Goal: Information Seeking & Learning: Learn about a topic

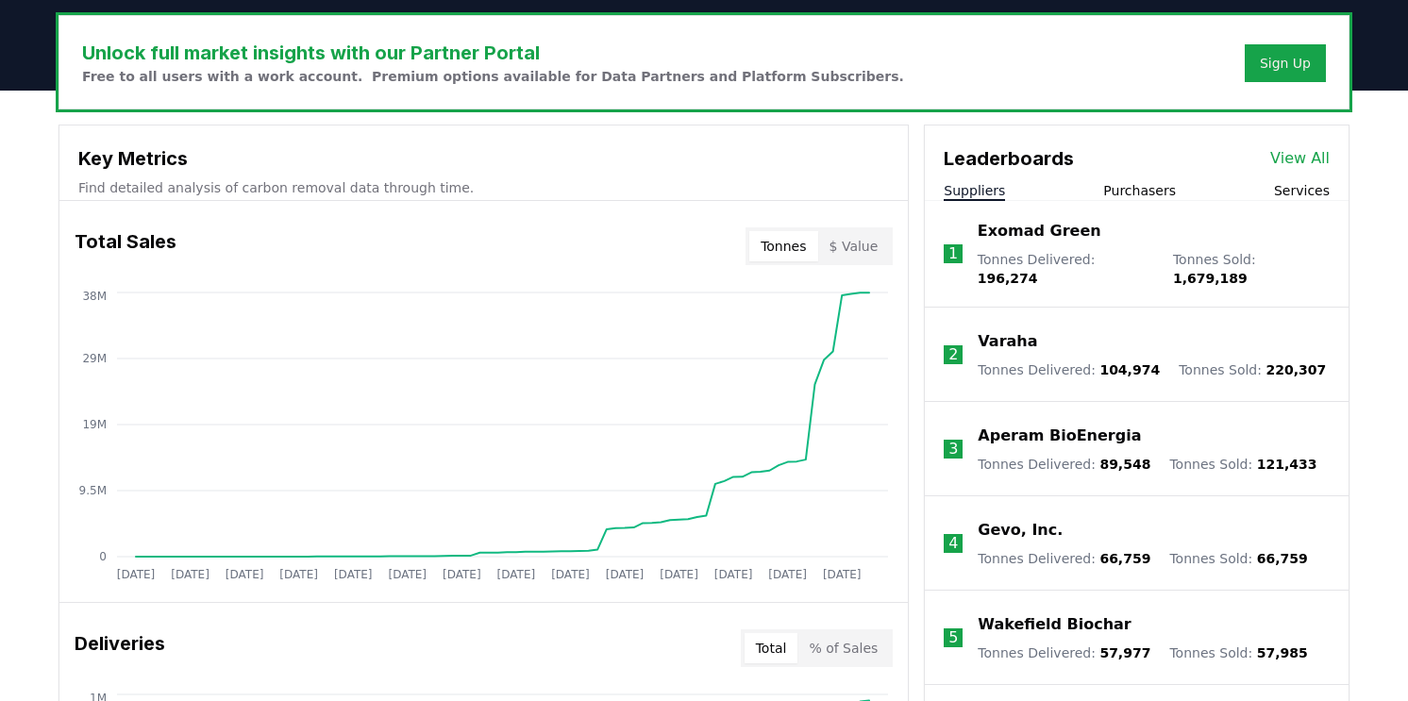
scroll to position [572, 0]
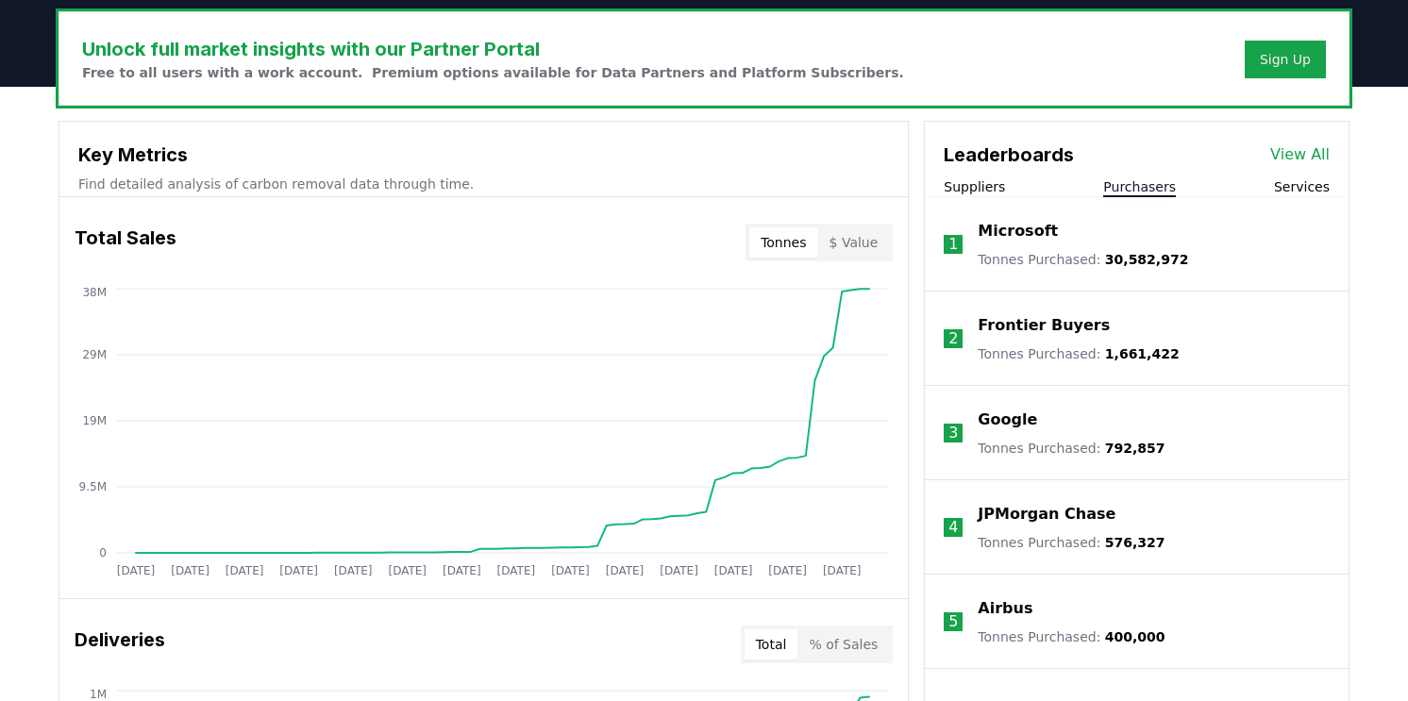
click at [1147, 187] on button "Purchasers" at bounding box center [1139, 186] width 73 height 19
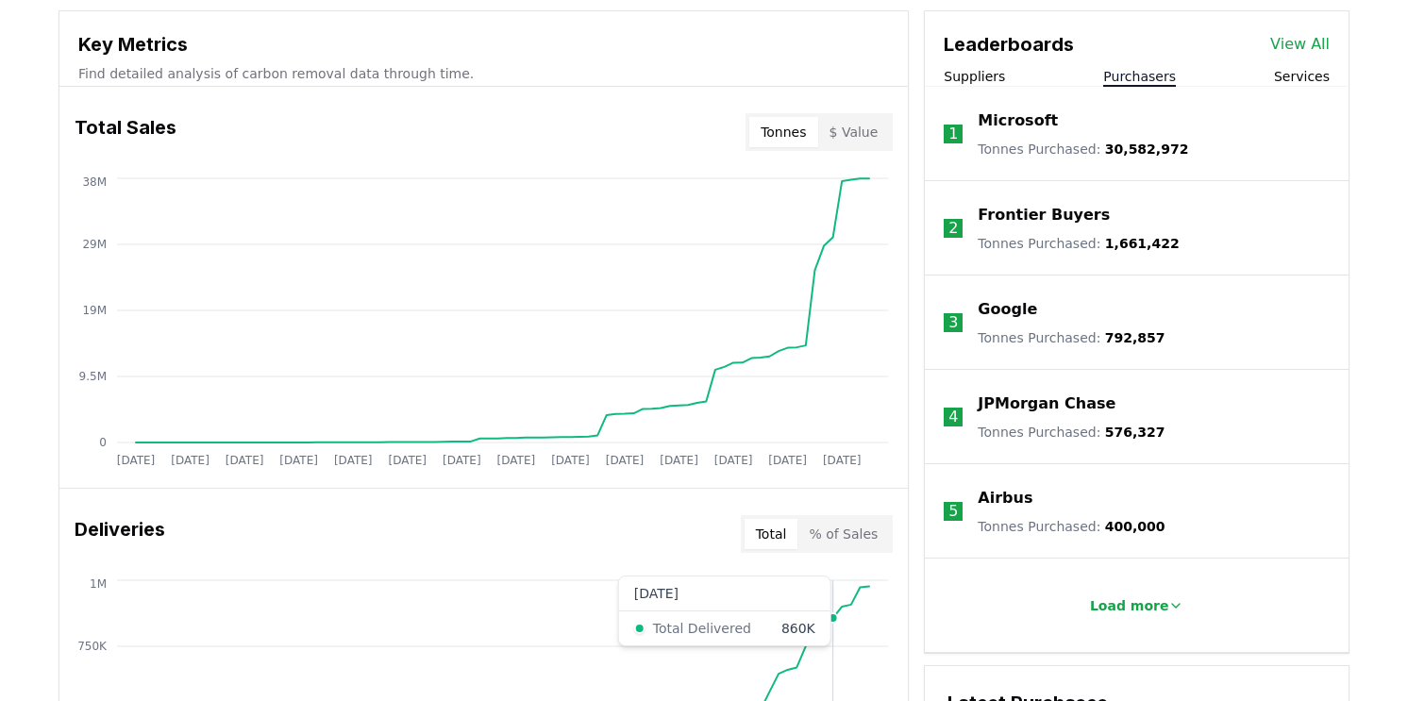
scroll to position [545, 0]
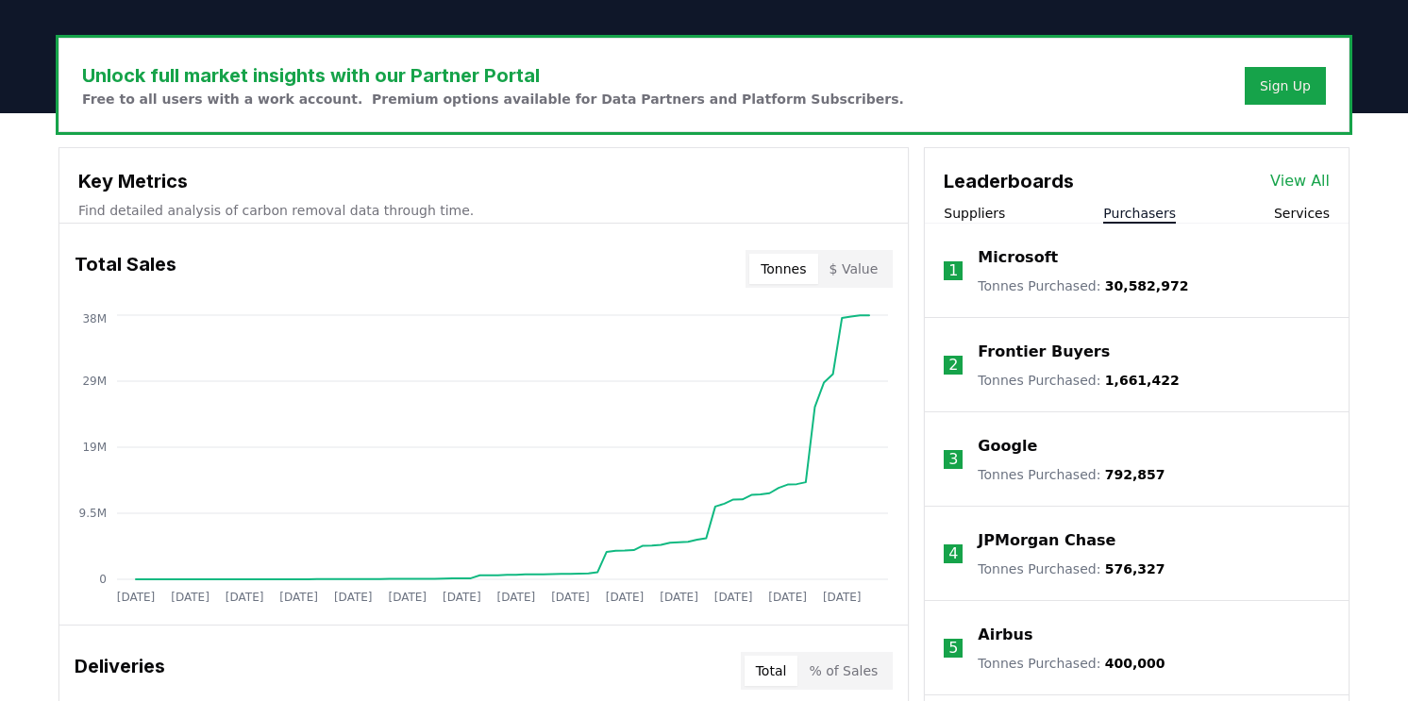
click at [1301, 186] on link "View All" at bounding box center [1299, 181] width 59 height 23
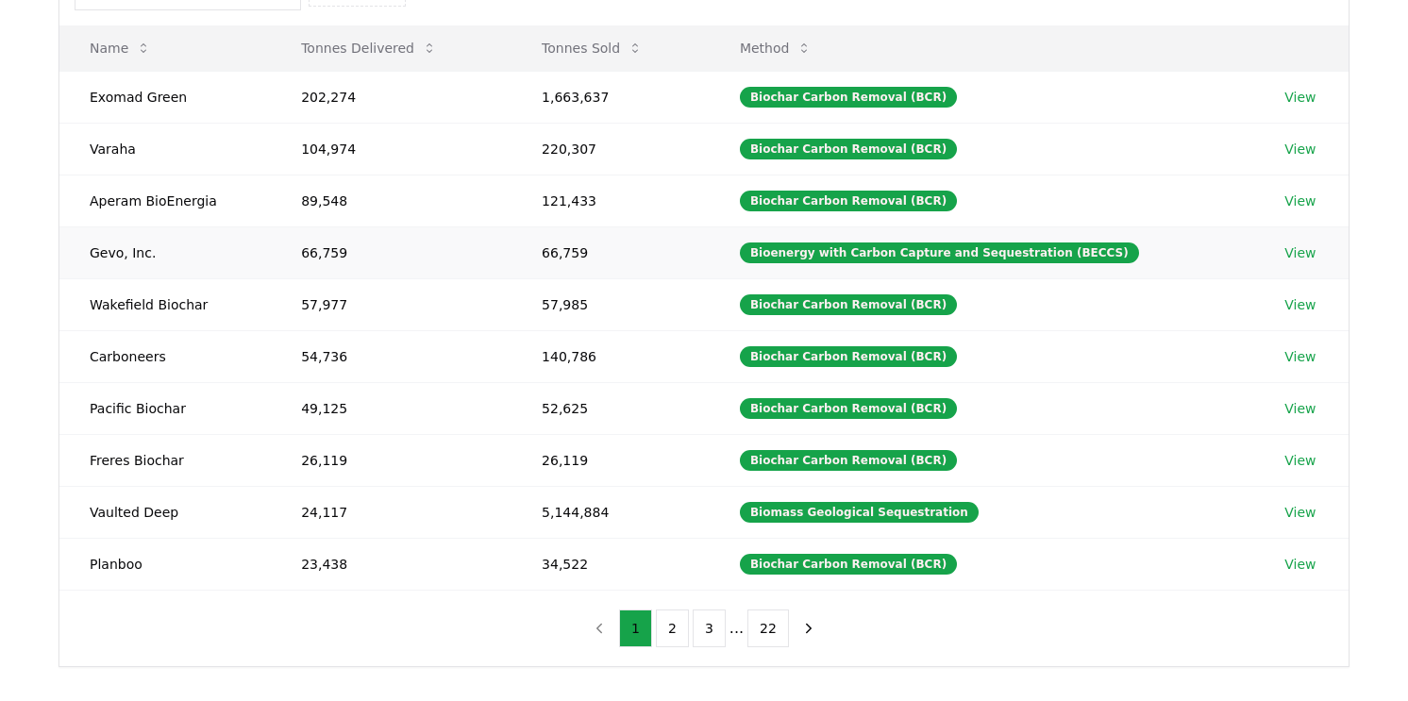
scroll to position [220, 0]
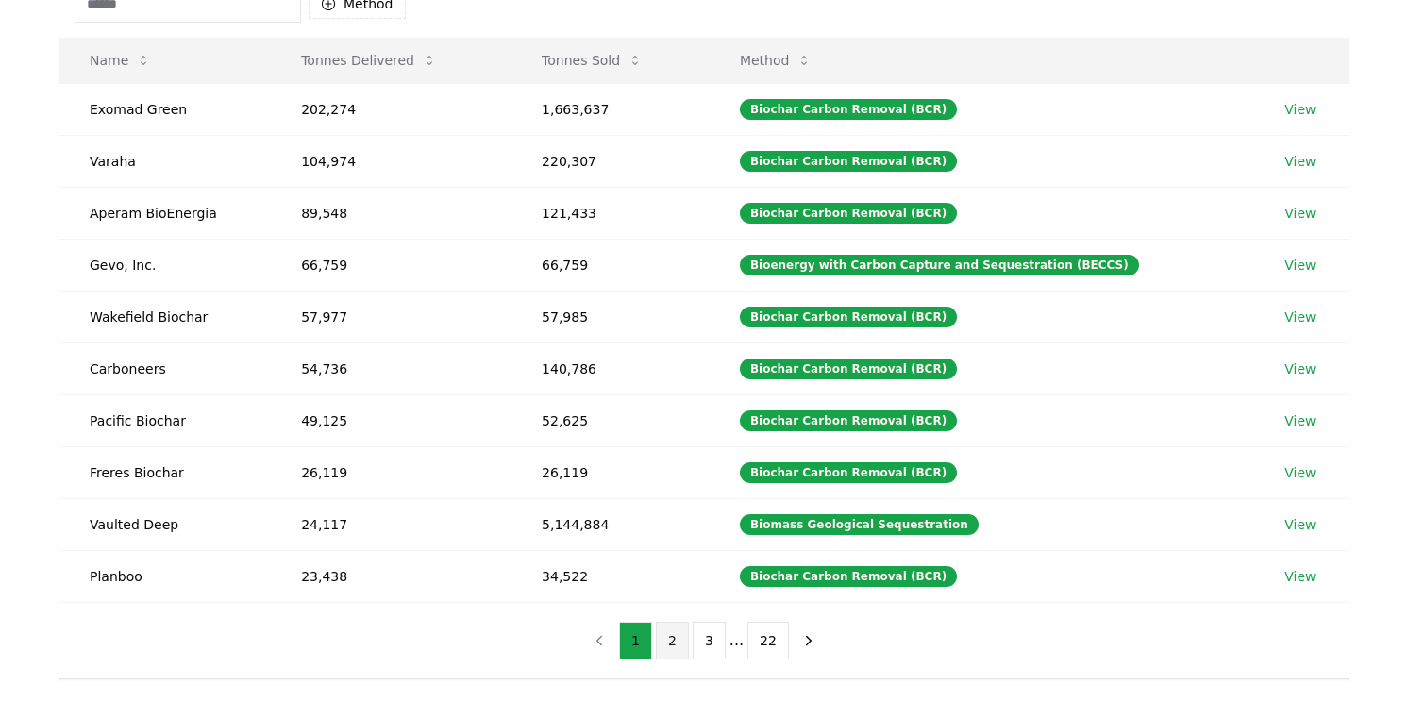
click at [659, 646] on button "2" at bounding box center [672, 641] width 33 height 38
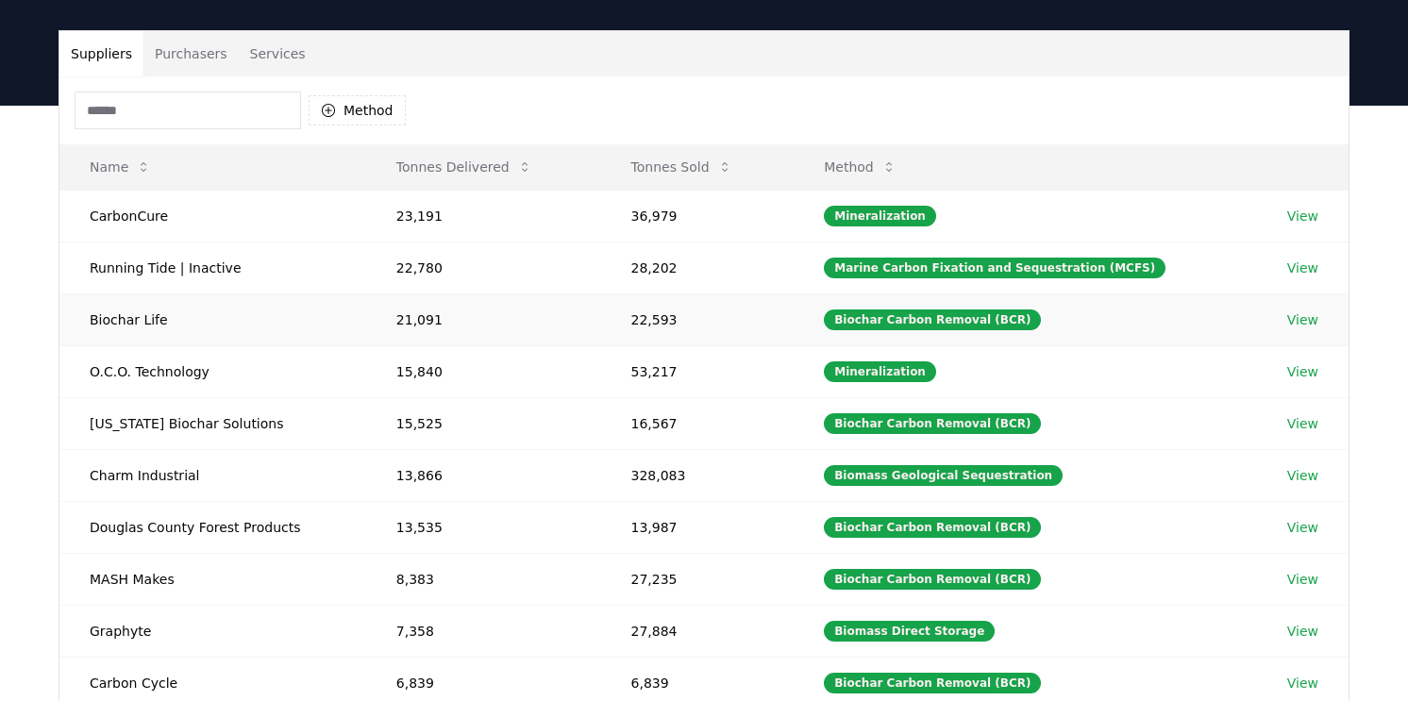
scroll to position [112, 0]
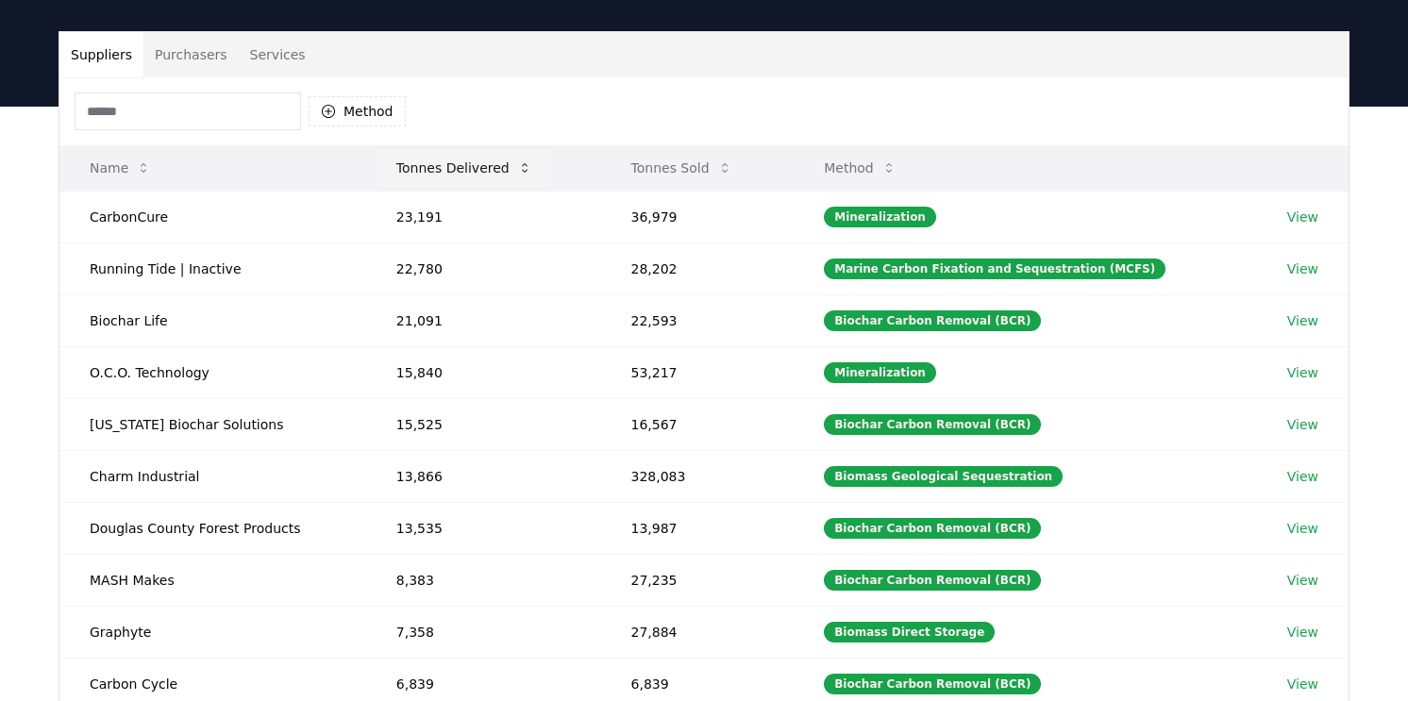
click at [471, 164] on button "Tonnes Delivered" at bounding box center [464, 168] width 166 height 38
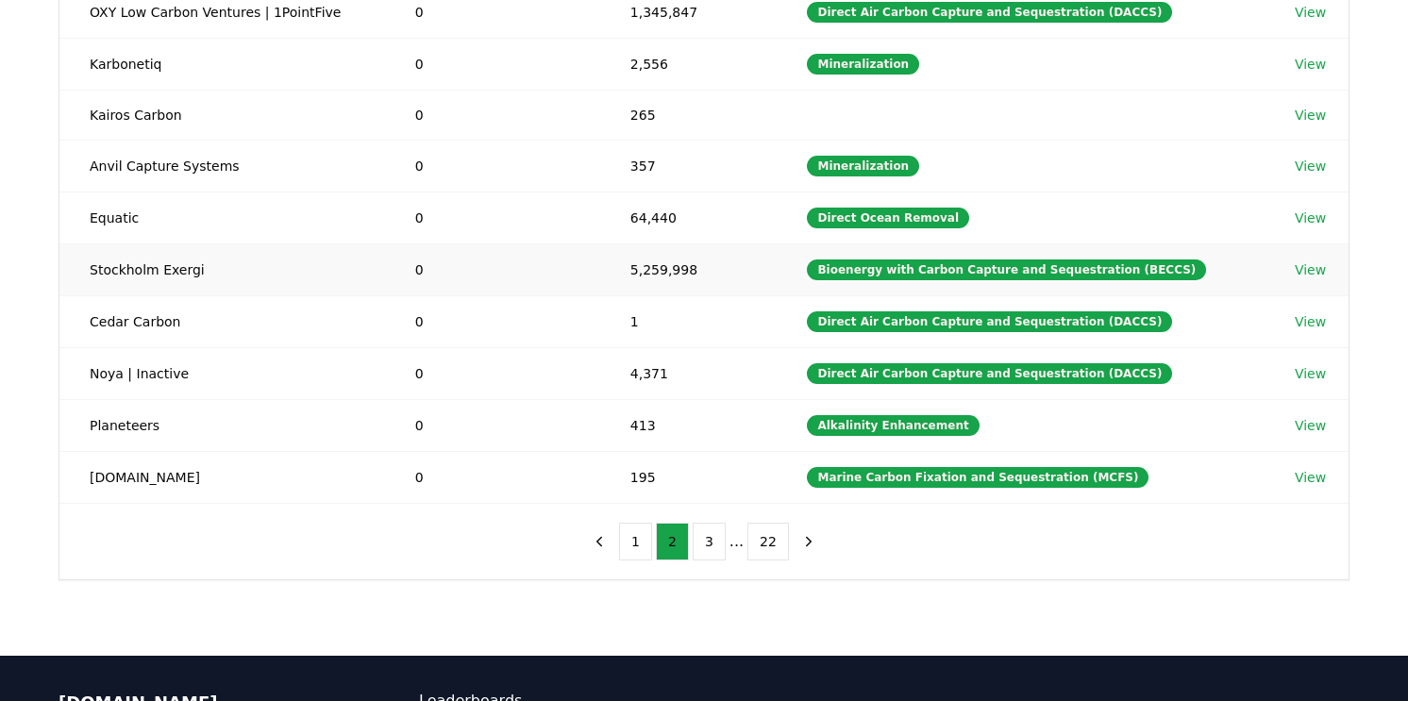
scroll to position [0, 0]
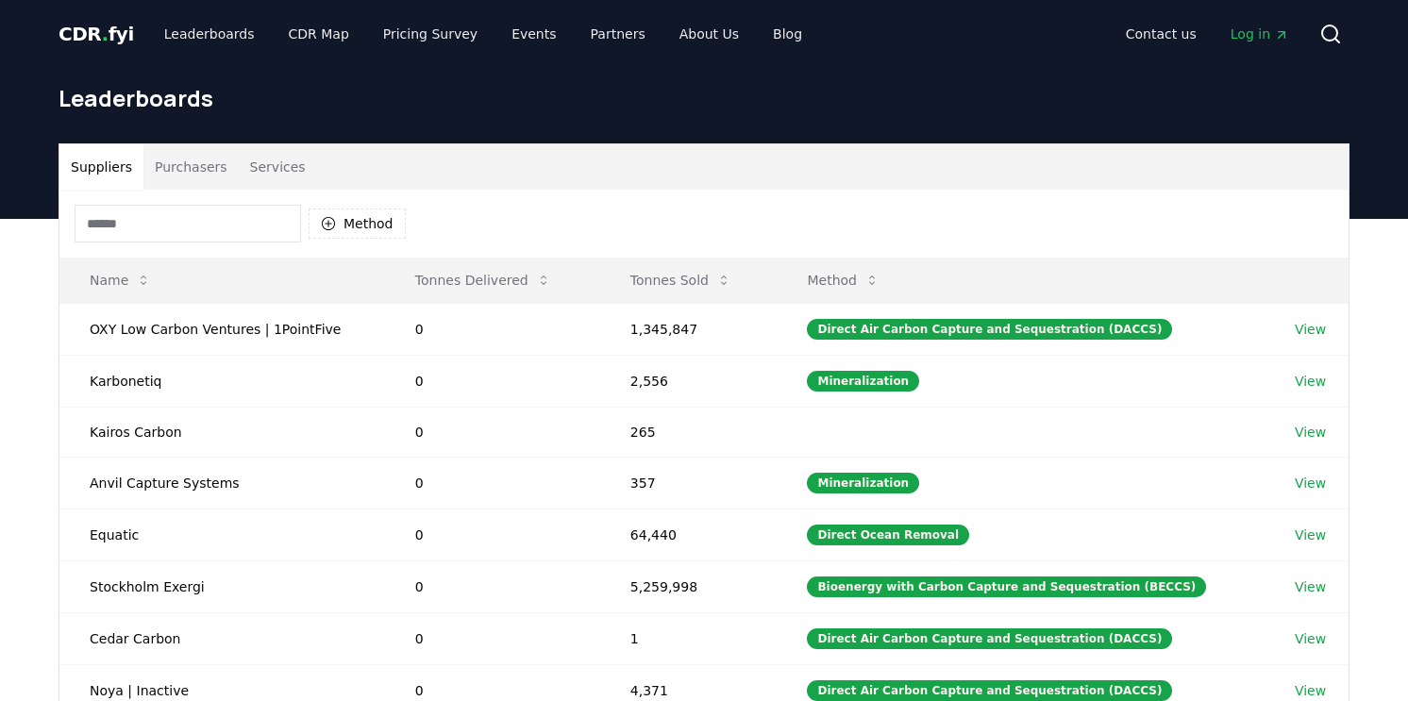
click at [87, 34] on span "CDR . fyi" at bounding box center [96, 34] width 75 height 23
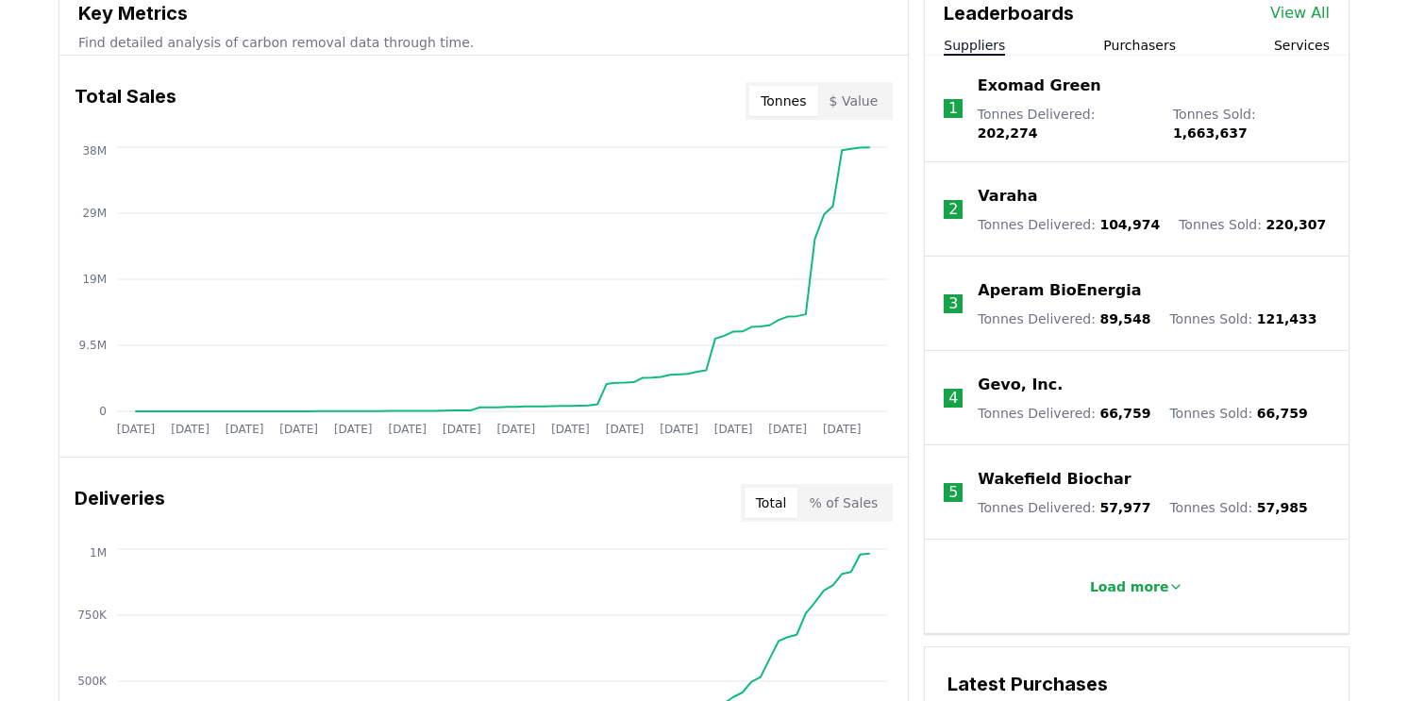
scroll to position [650, 0]
